Goal: Check status: Check status

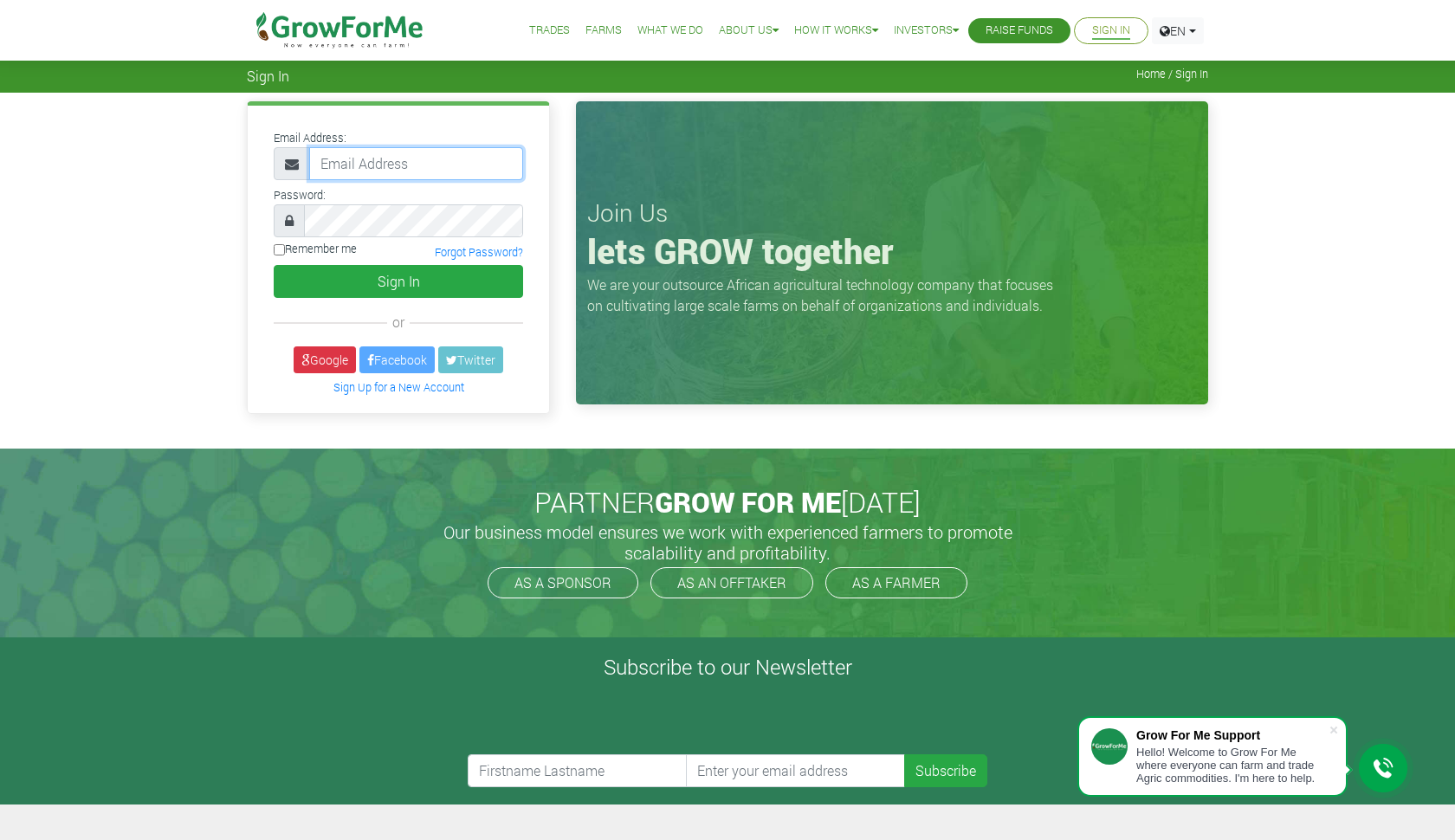
type input "233558615301@growforme.com"
click at [398, 281] on button "Sign In" at bounding box center [398, 281] width 249 height 33
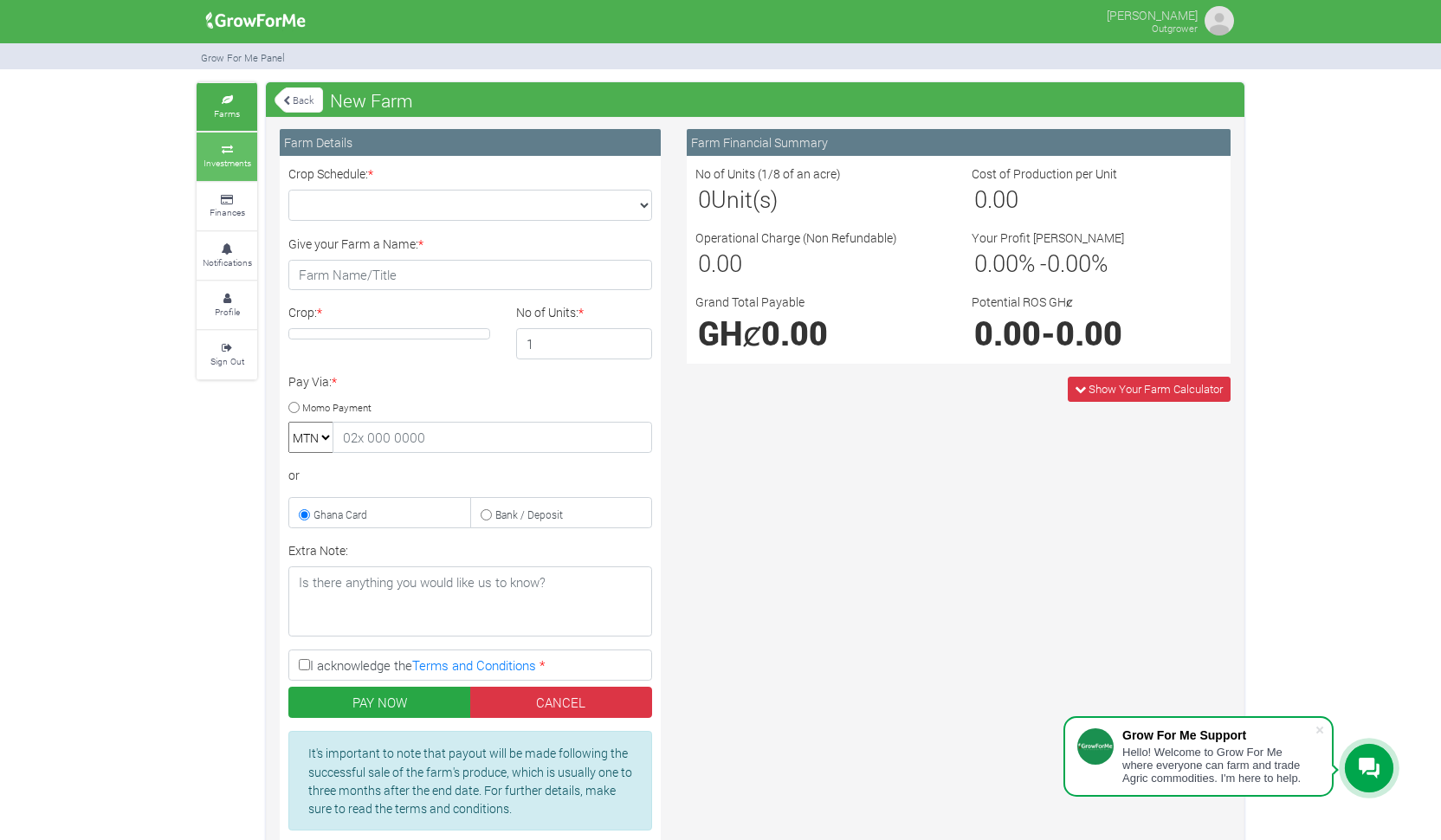
click at [235, 152] on link "Investments" at bounding box center [227, 156] width 61 height 48
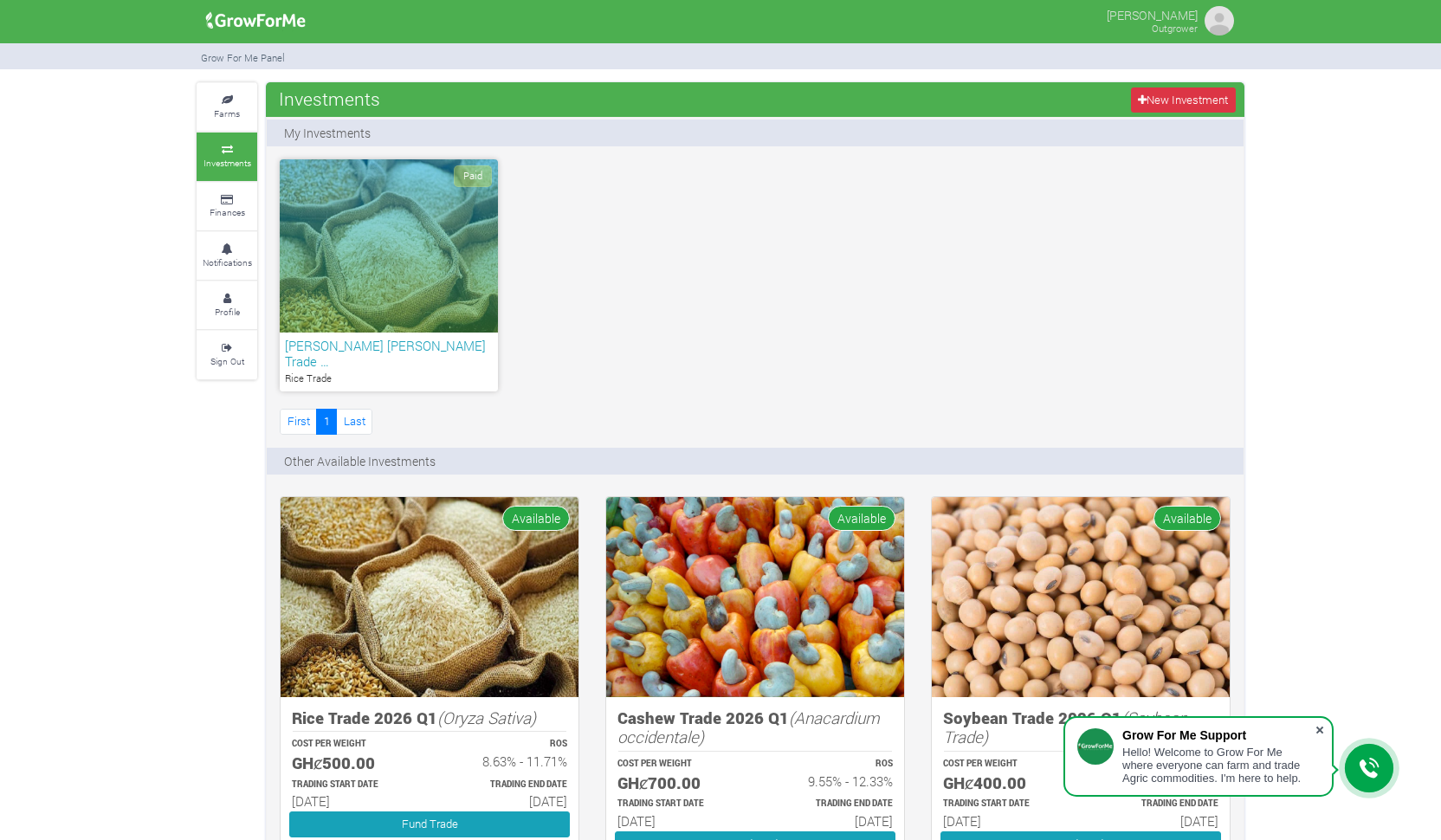
click at [1322, 729] on span at bounding box center [1319, 729] width 17 height 17
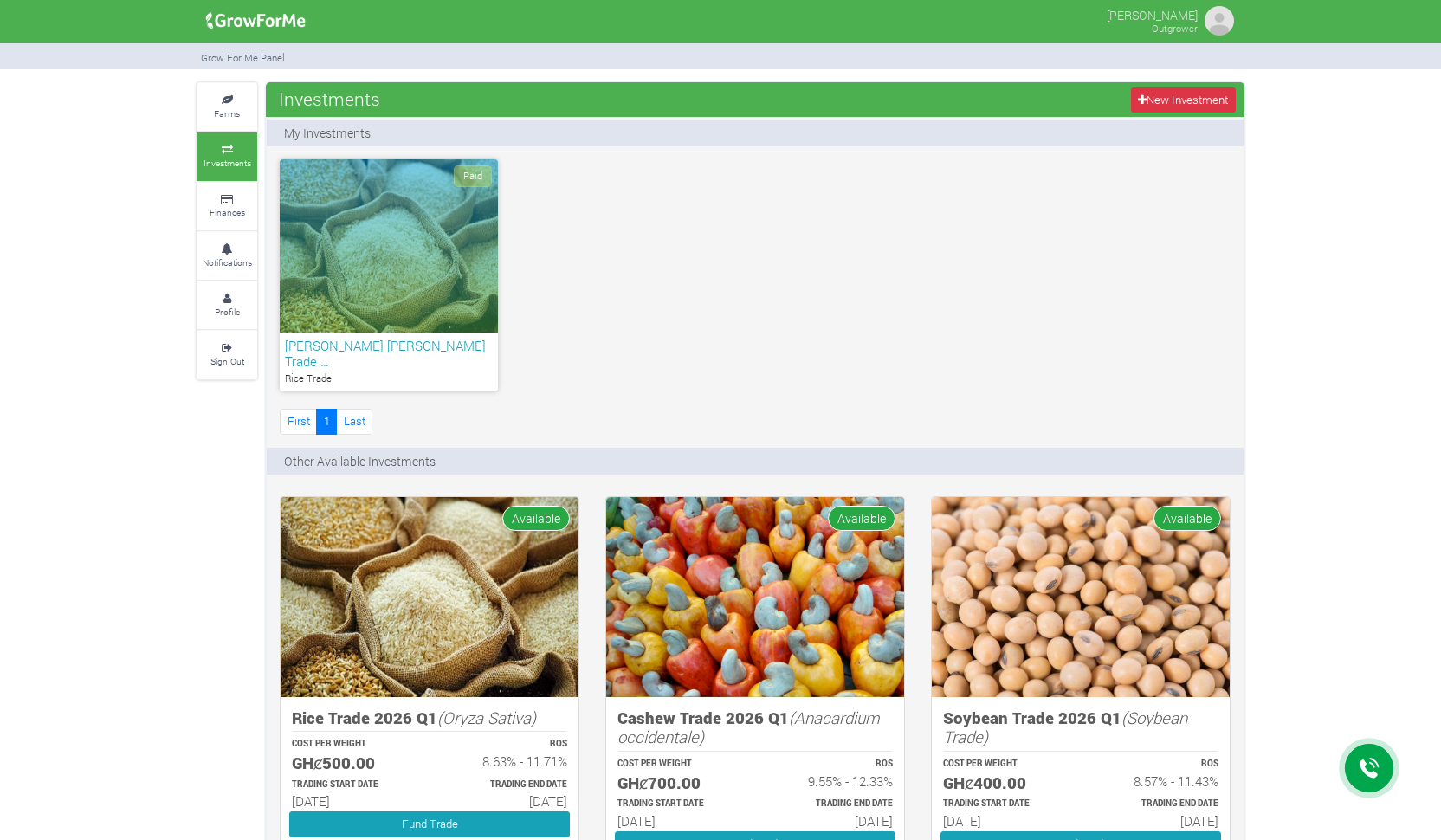
click at [423, 351] on h6 "kofi Asihene Rice Trade …" at bounding box center [389, 353] width 208 height 31
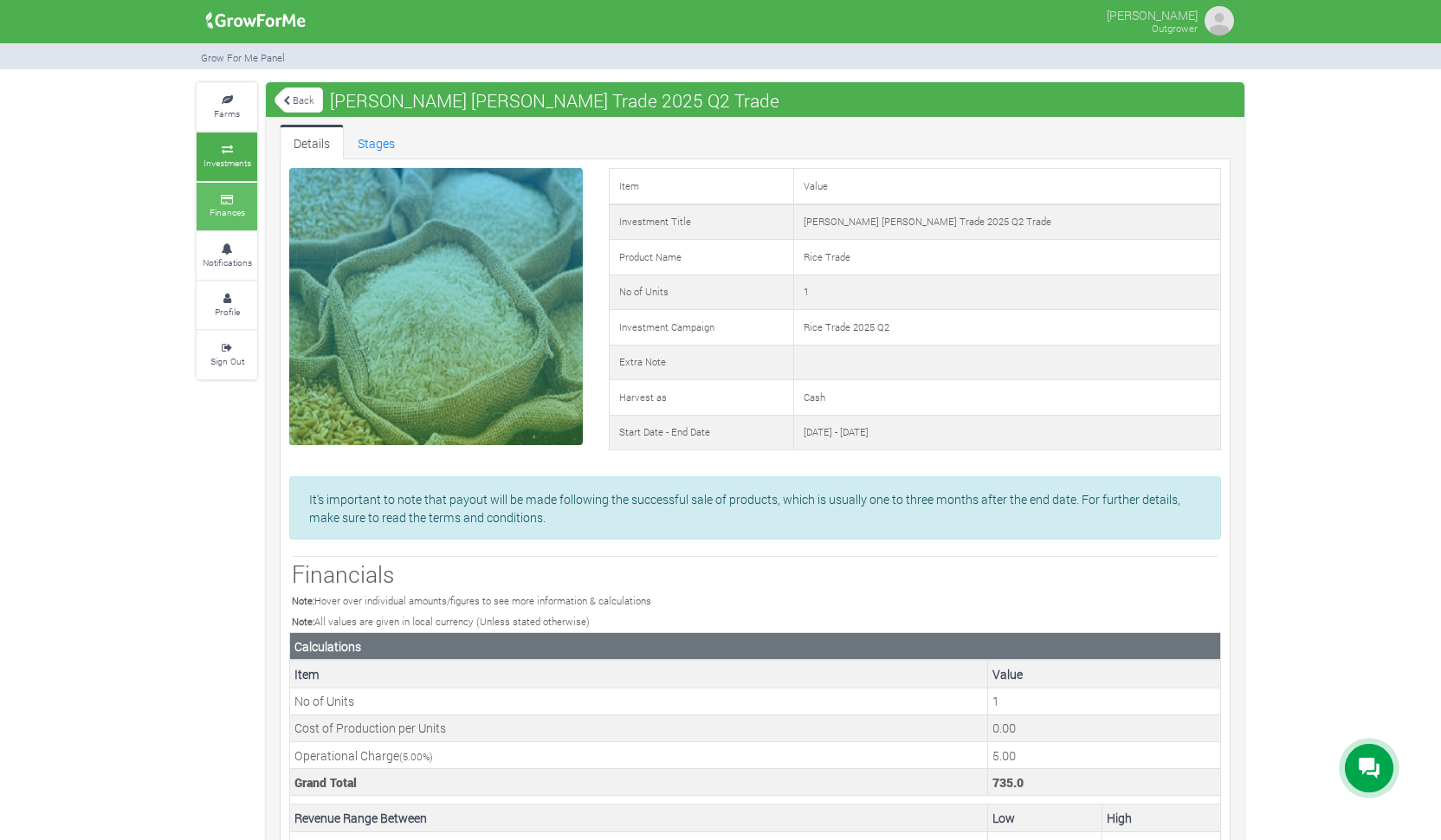
click at [232, 196] on icon at bounding box center [227, 200] width 52 height 9
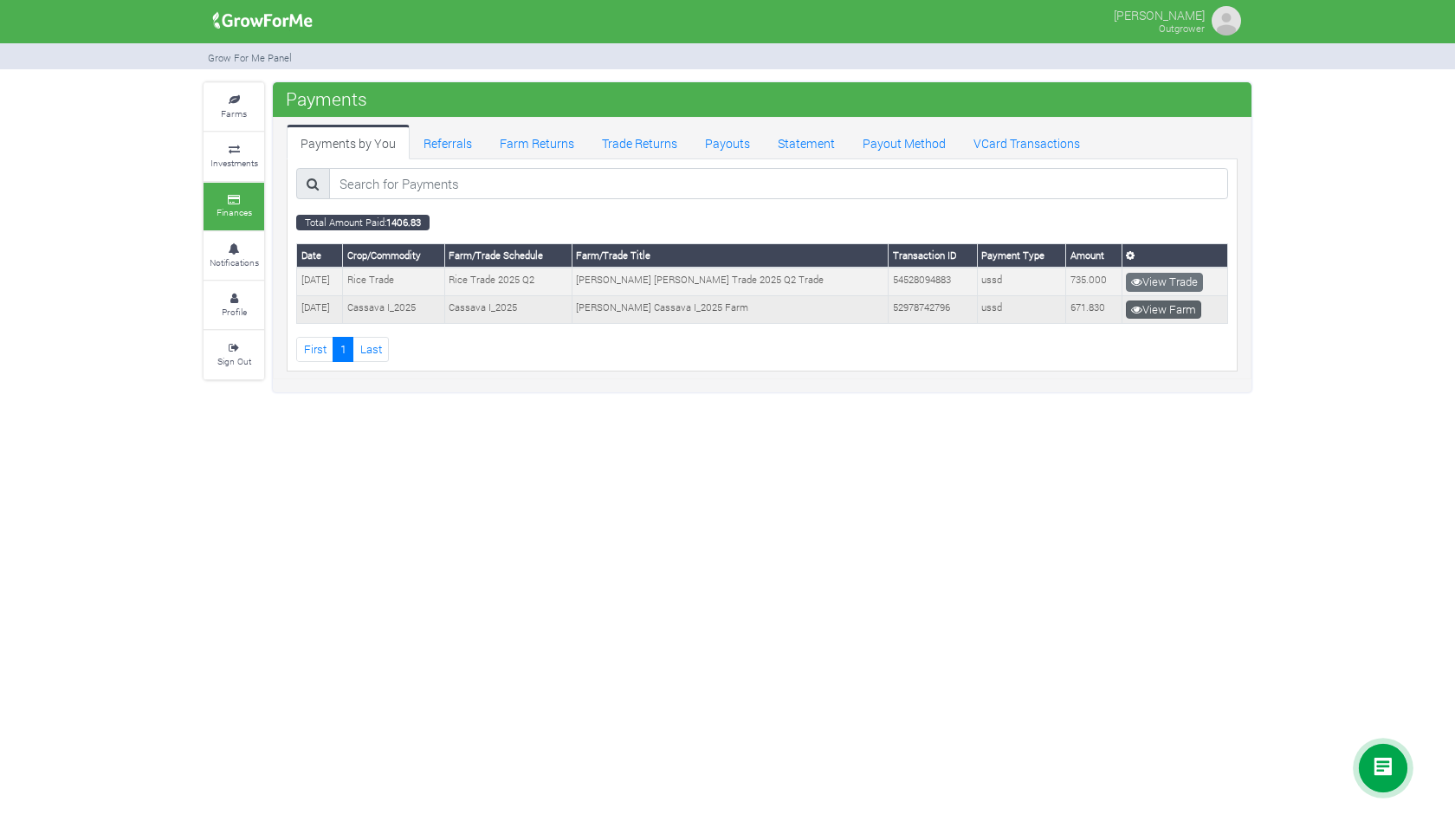
click at [1161, 304] on link "View Farm" at bounding box center [1163, 310] width 75 height 19
click at [1136, 306] on icon at bounding box center [1136, 309] width 11 height 11
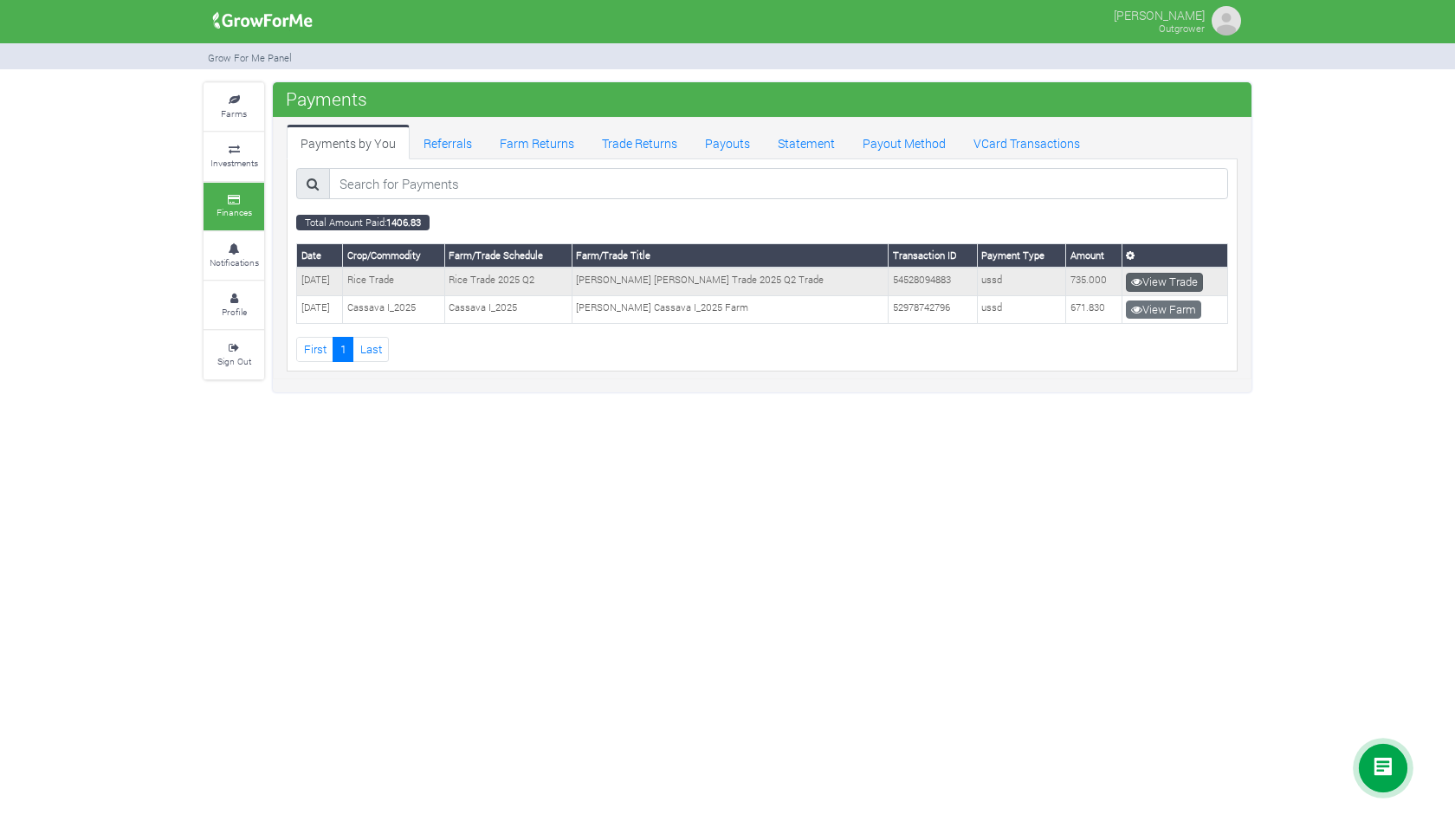
click at [1178, 273] on link "View Trade" at bounding box center [1164, 282] width 77 height 19
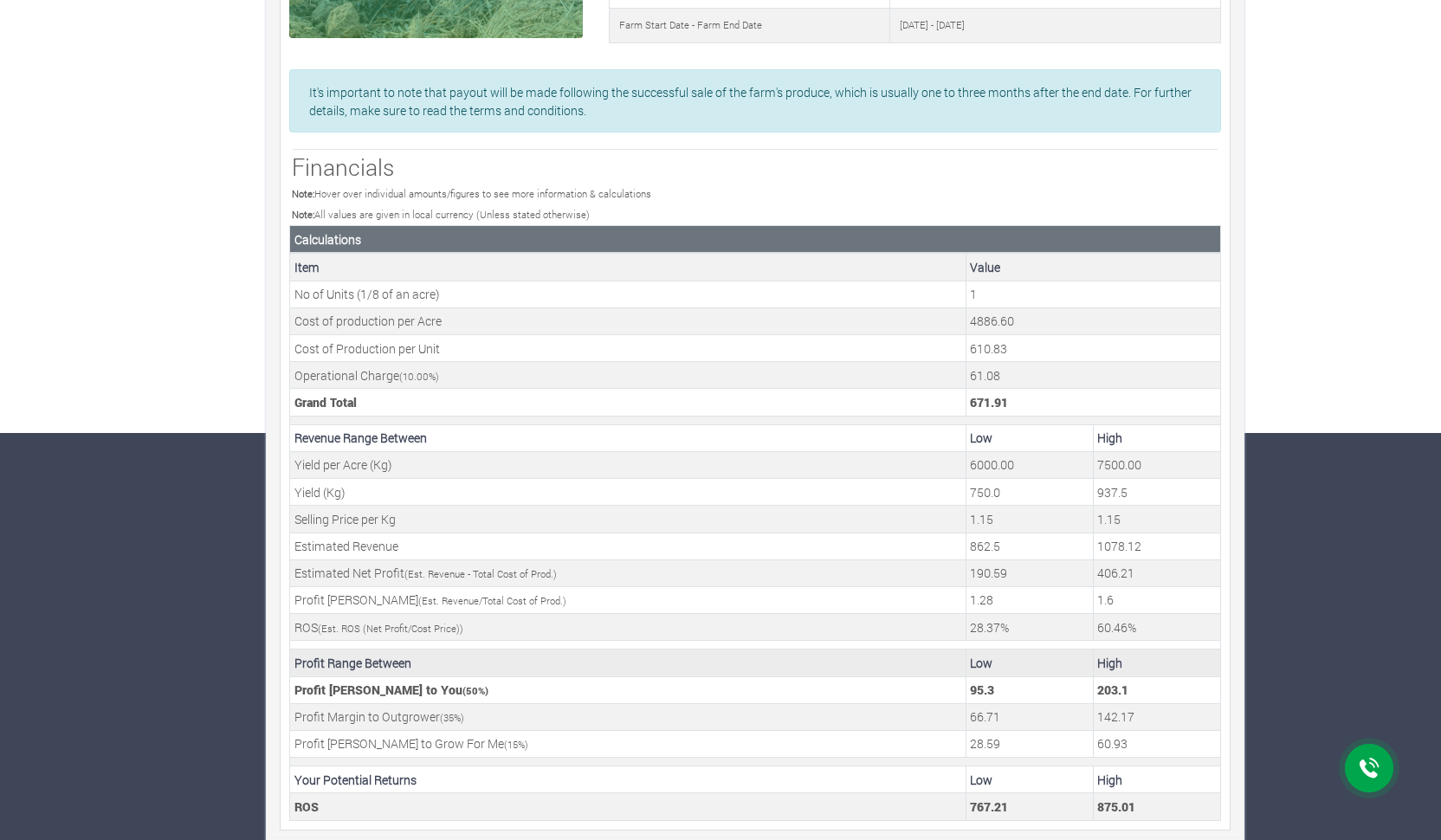
scroll to position [406, 0]
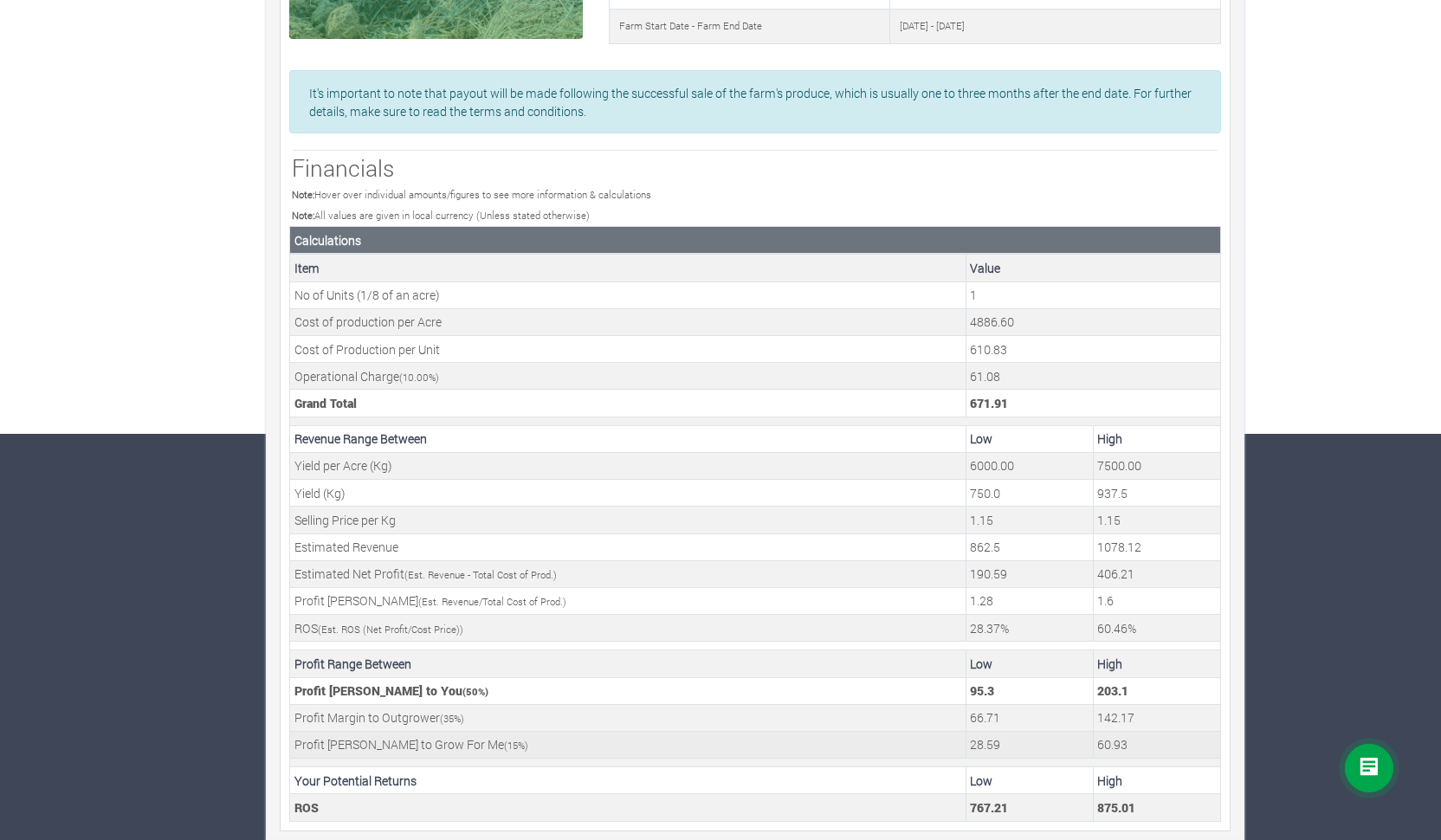
click at [507, 739] on span "15" at bounding box center [512, 745] width 10 height 13
